Goal: Information Seeking & Learning: Learn about a topic

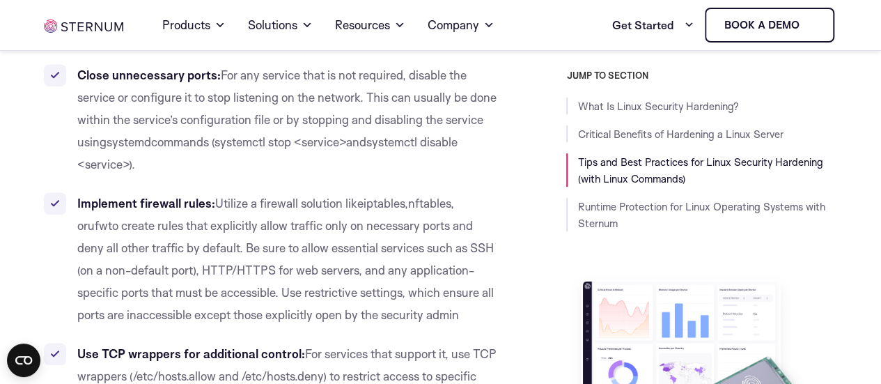
scroll to position [3128, 0]
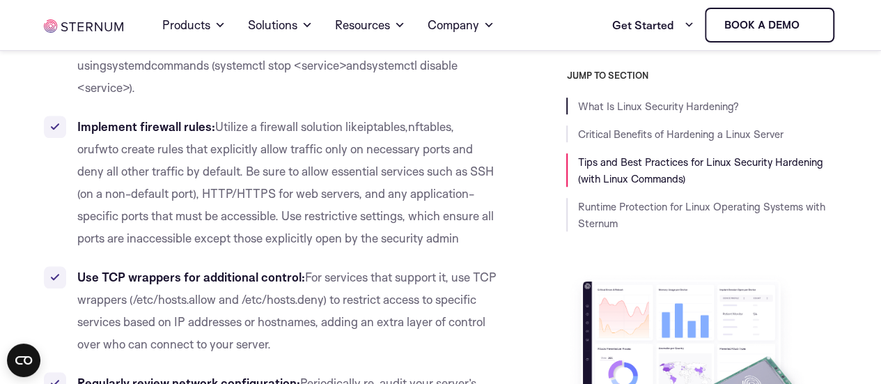
click at [680, 113] on li "What Is Linux Security Hardening?" at bounding box center [701, 105] width 270 height 17
click at [683, 112] on link "What Is Linux Security Hardening?" at bounding box center [657, 106] width 161 height 13
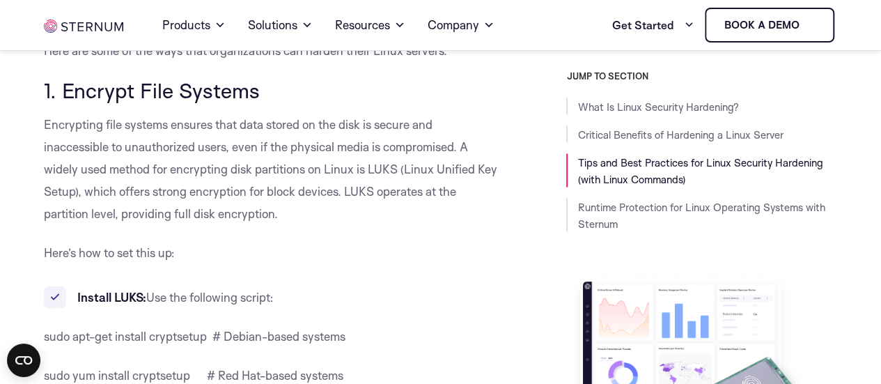
scroll to position [1378, 0]
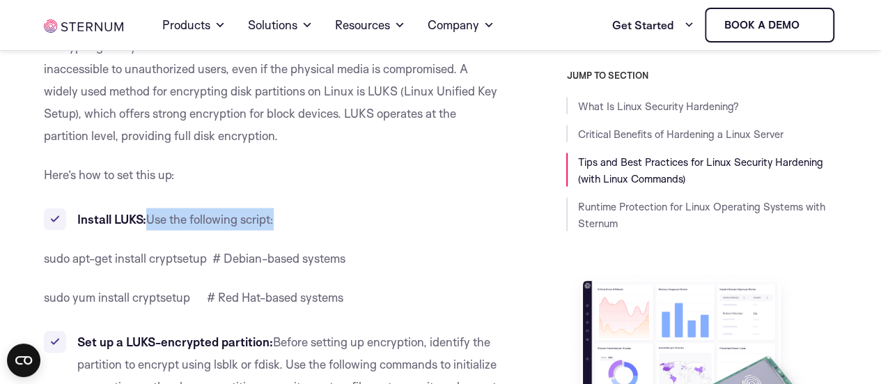
drag, startPoint x: 150, startPoint y: 200, endPoint x: 323, endPoint y: 201, distance: 172.7
click at [318, 208] on li "Install LUKS: Use the following script:" at bounding box center [271, 219] width 454 height 22
click at [383, 247] on p "sudo apt-get install cryptsetup # Debian-based systems" at bounding box center [271, 258] width 454 height 22
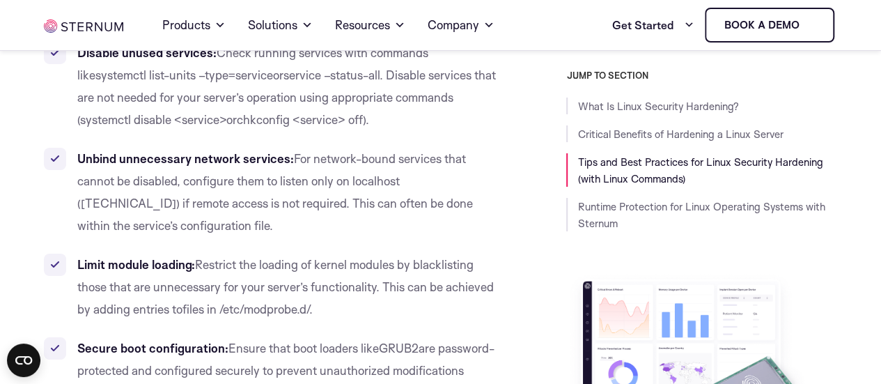
scroll to position [2492, 0]
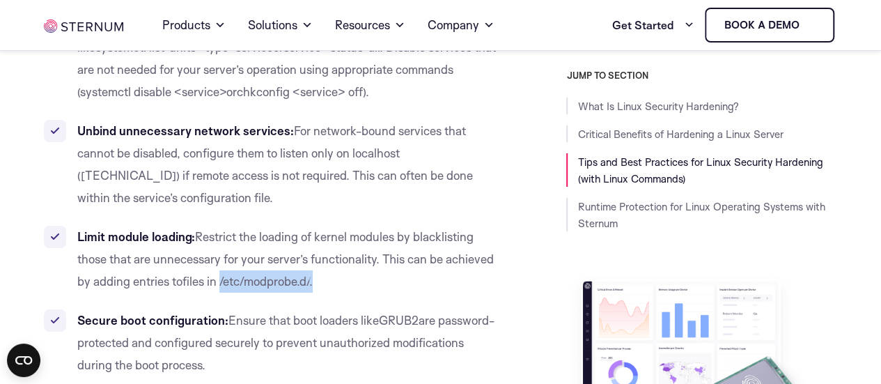
drag, startPoint x: 302, startPoint y: 262, endPoint x: 223, endPoint y: 262, distance: 78.7
click at [223, 262] on li "Limit module loading: Restrict the loading of kernel modules by blacklisting th…" at bounding box center [271, 259] width 454 height 67
click at [313, 274] on span "." at bounding box center [310, 281] width 3 height 15
drag, startPoint x: 297, startPoint y: 262, endPoint x: 223, endPoint y: 262, distance: 74.5
click at [223, 262] on li "Limit module loading: Restrict the loading of kernel modules by blacklisting th…" at bounding box center [271, 259] width 454 height 67
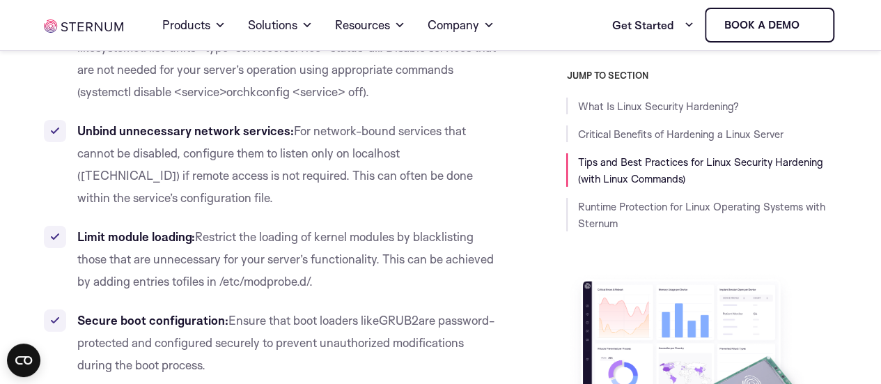
drag, startPoint x: 278, startPoint y: 262, endPoint x: 336, endPoint y: 357, distance: 110.9
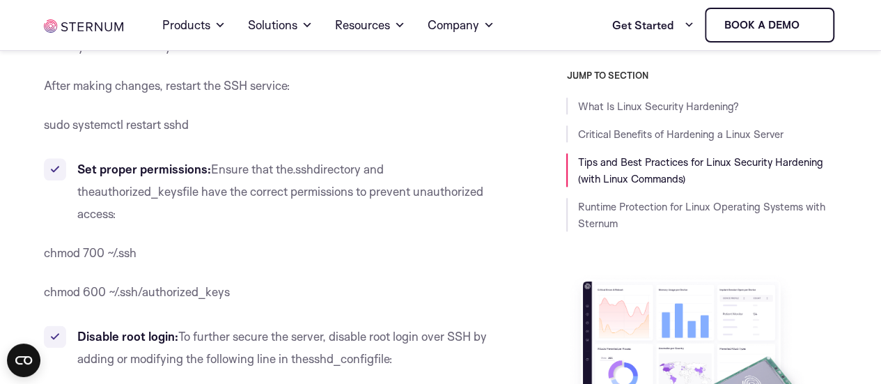
scroll to position [5903, 0]
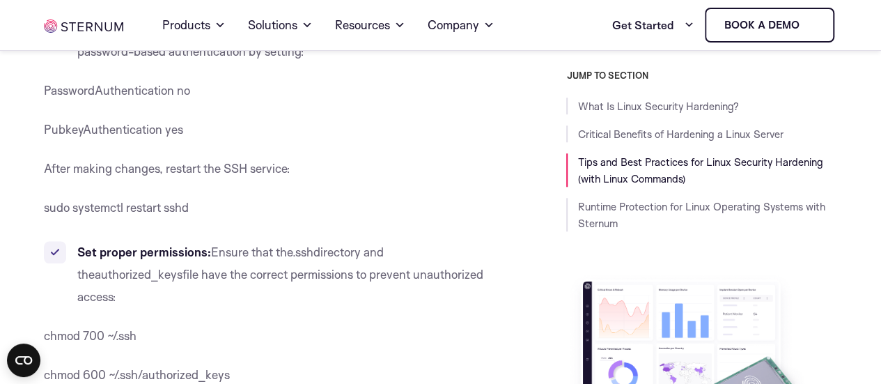
drag, startPoint x: 130, startPoint y: 188, endPoint x: 157, endPoint y: 202, distance: 30.5
click at [157, 241] on li "Set proper permissions: Ensure that the .ssh directory and the authorized_keys …" at bounding box center [271, 274] width 454 height 67
click at [313, 324] on p "chmod 700 ~/.ssh" at bounding box center [271, 335] width 454 height 22
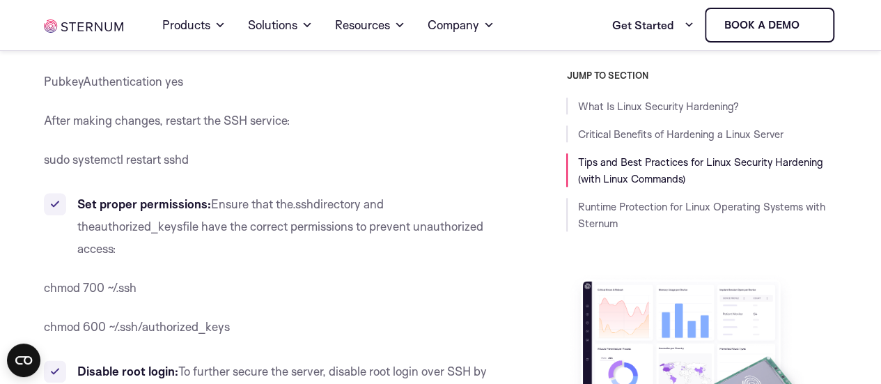
scroll to position [5973, 0]
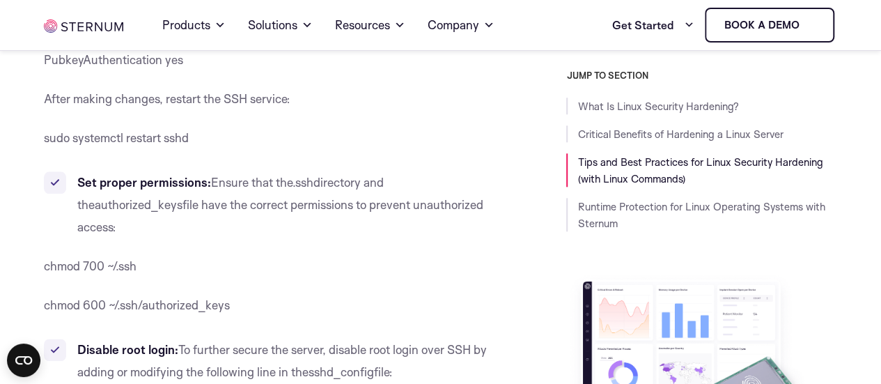
drag, startPoint x: 408, startPoint y: 285, endPoint x: 75, endPoint y: 269, distance: 333.2
click at [75, 338] on li "Disable root login: To further secure the server, disable root login over SSH b…" at bounding box center [271, 360] width 454 height 45
click at [434, 338] on li "Disable root login: To further secure the server, disable root login over SSH b…" at bounding box center [271, 360] width 454 height 45
drag, startPoint x: 448, startPoint y: 290, endPoint x: 67, endPoint y: 253, distance: 383.3
click at [67, 338] on li "Disable root login: To further secure the server, disable root login over SSH b…" at bounding box center [271, 360] width 454 height 45
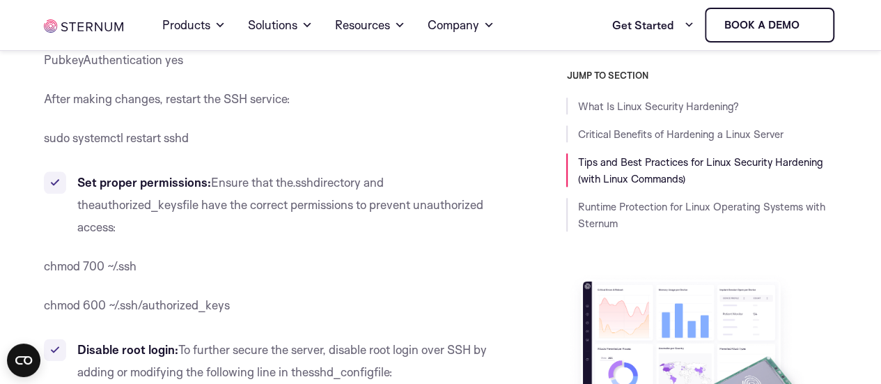
click at [436, 338] on li "Disable root login: To further secure the server, disable root login over SSH b…" at bounding box center [271, 360] width 454 height 45
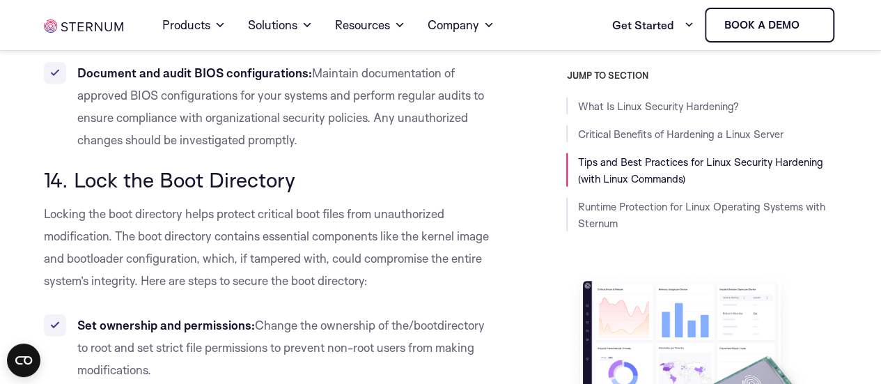
scroll to position [12030, 0]
